Goal: Task Accomplishment & Management: Use online tool/utility

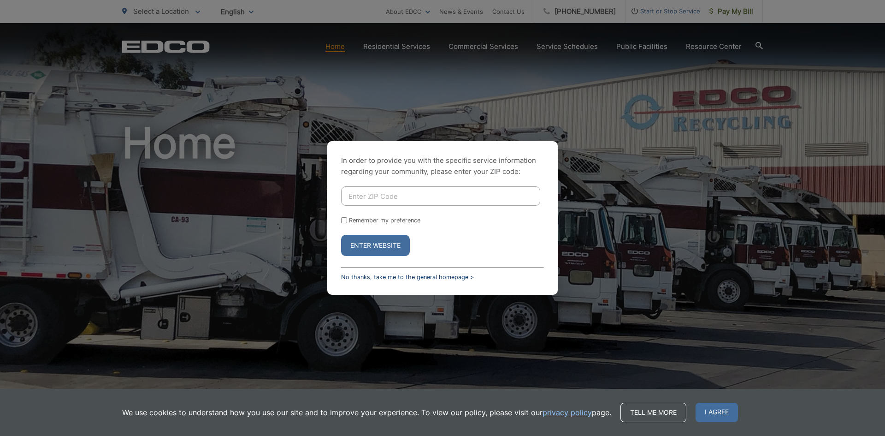
click at [386, 277] on link "No thanks, take me to the general homepage >" at bounding box center [407, 276] width 133 height 7
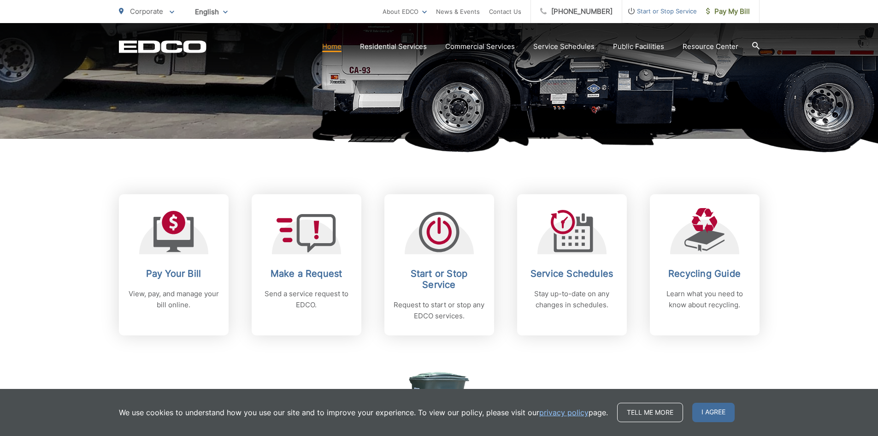
scroll to position [277, 0]
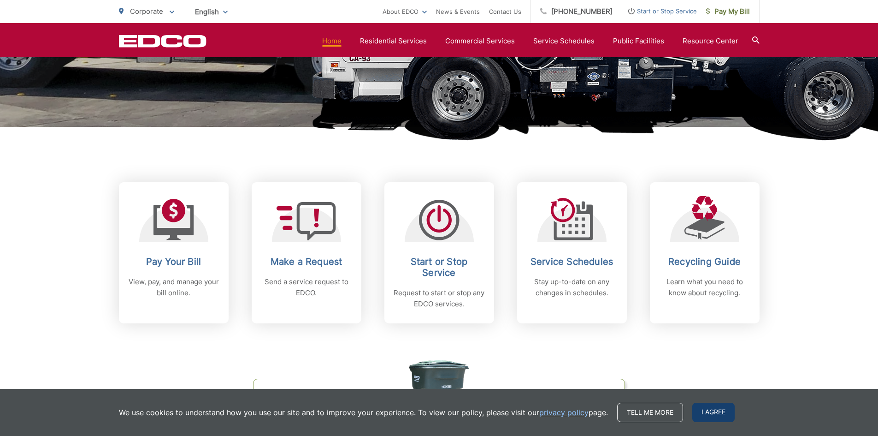
click at [712, 417] on span "I agree" at bounding box center [714, 412] width 42 height 19
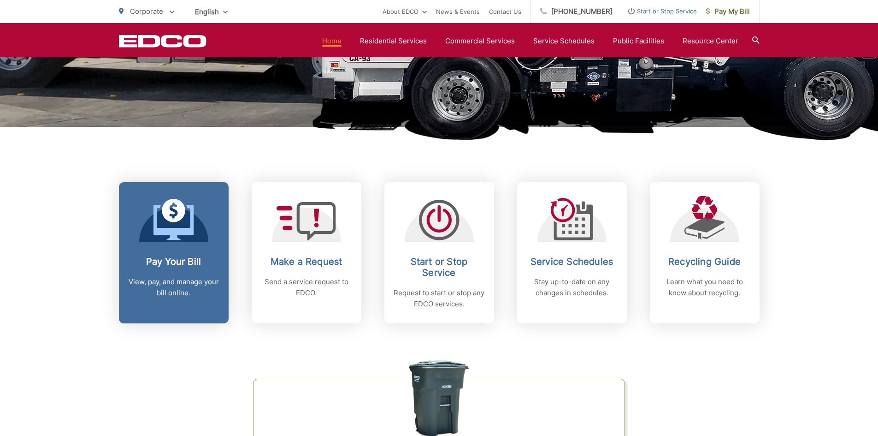
click at [183, 219] on icon at bounding box center [174, 219] width 41 height 41
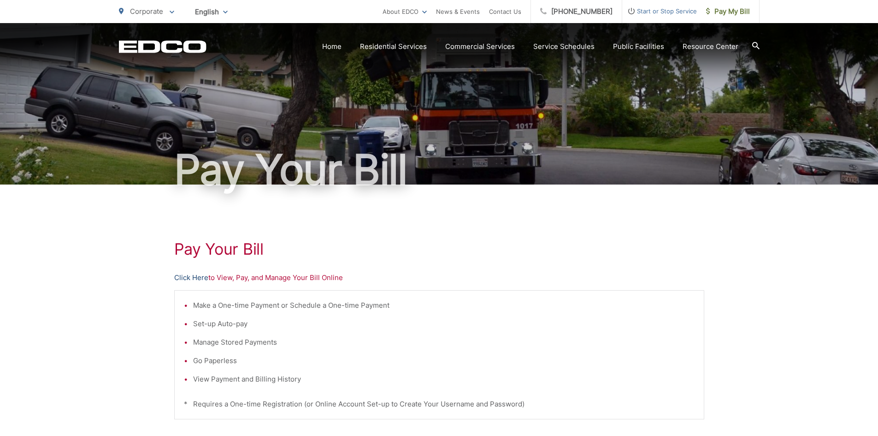
click at [191, 278] on link "Click Here" at bounding box center [191, 277] width 34 height 11
click at [176, 49] on icon "EDCO Logo" at bounding box center [163, 46] width 88 height 13
